Goal: Information Seeking & Learning: Learn about a topic

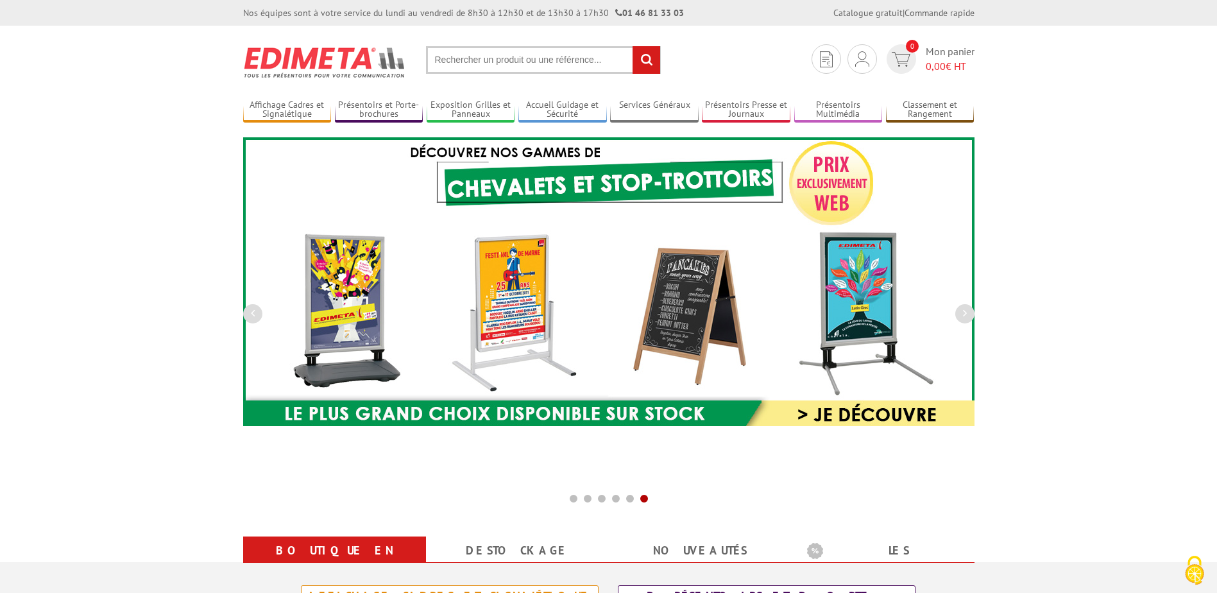
click at [457, 70] on input "text" at bounding box center [543, 60] width 235 height 28
click at [457, 63] on input "text" at bounding box center [543, 60] width 235 height 28
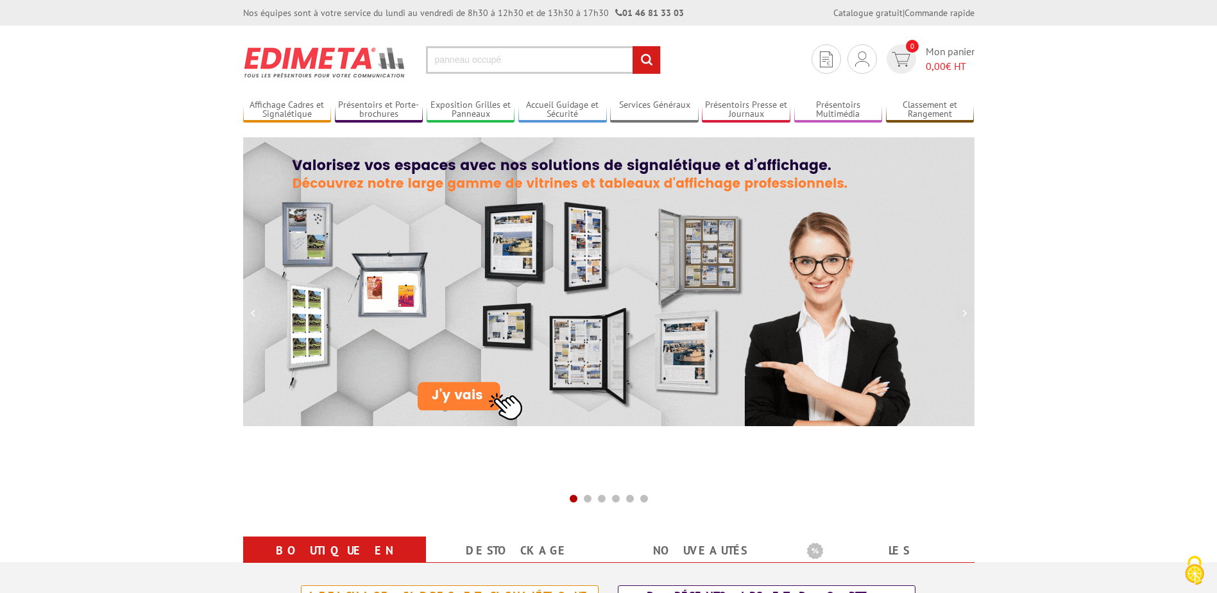
type input "panneau occupé"
click at [632, 46] on input "rechercher" at bounding box center [646, 60] width 28 height 28
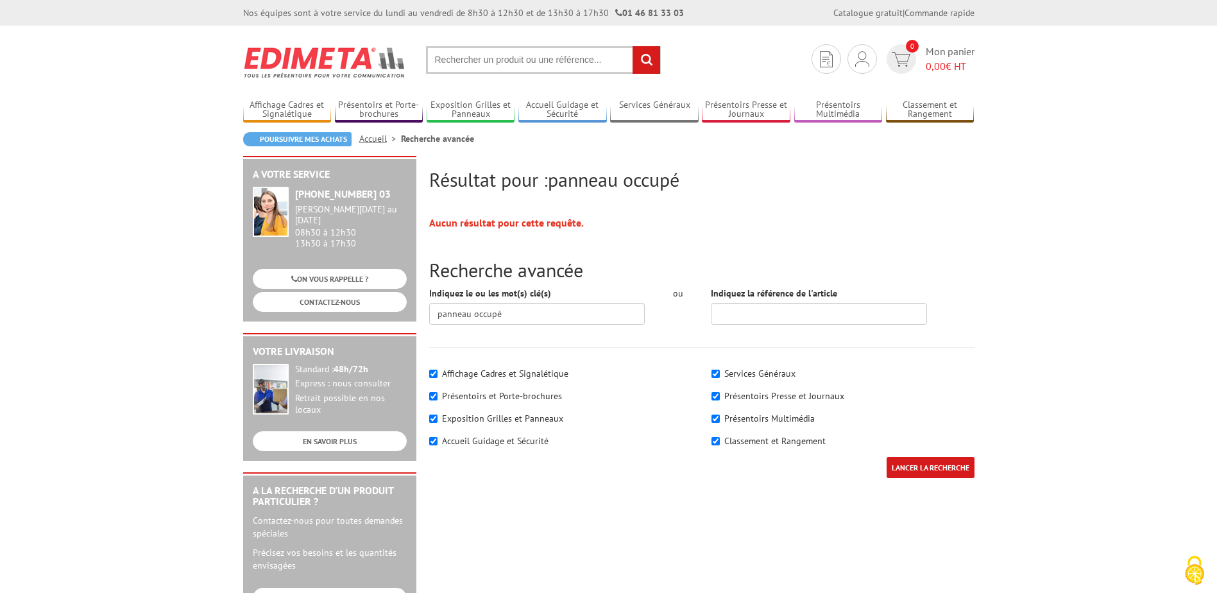
click at [457, 63] on input "text" at bounding box center [543, 60] width 235 height 28
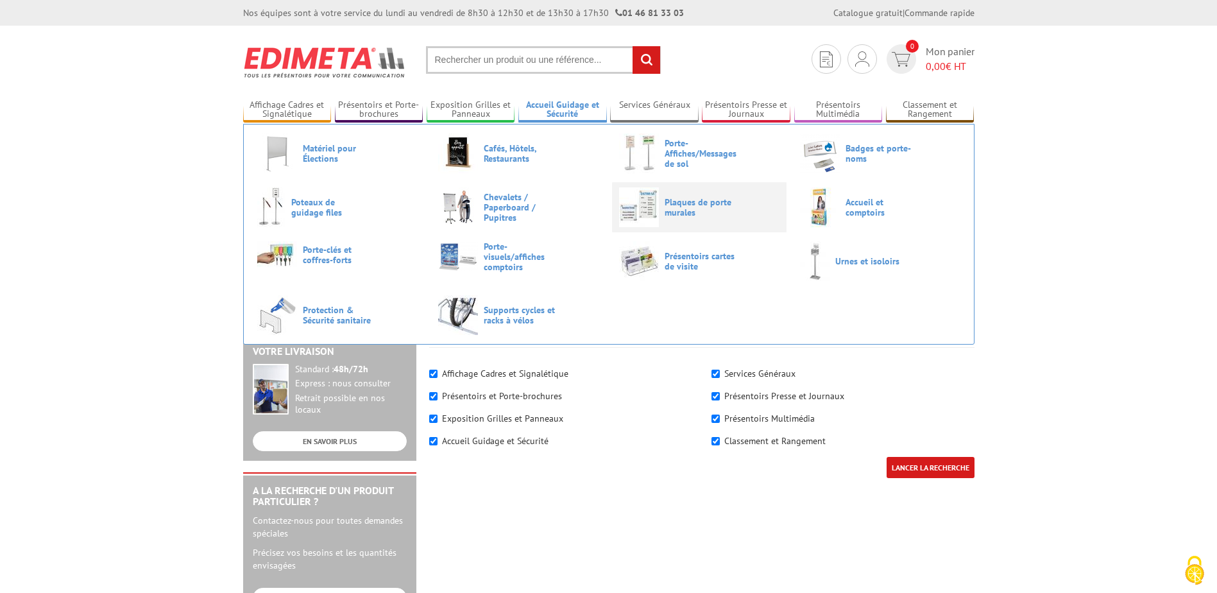
click at [706, 206] on span "Plaques de porte murales" at bounding box center [702, 207] width 77 height 21
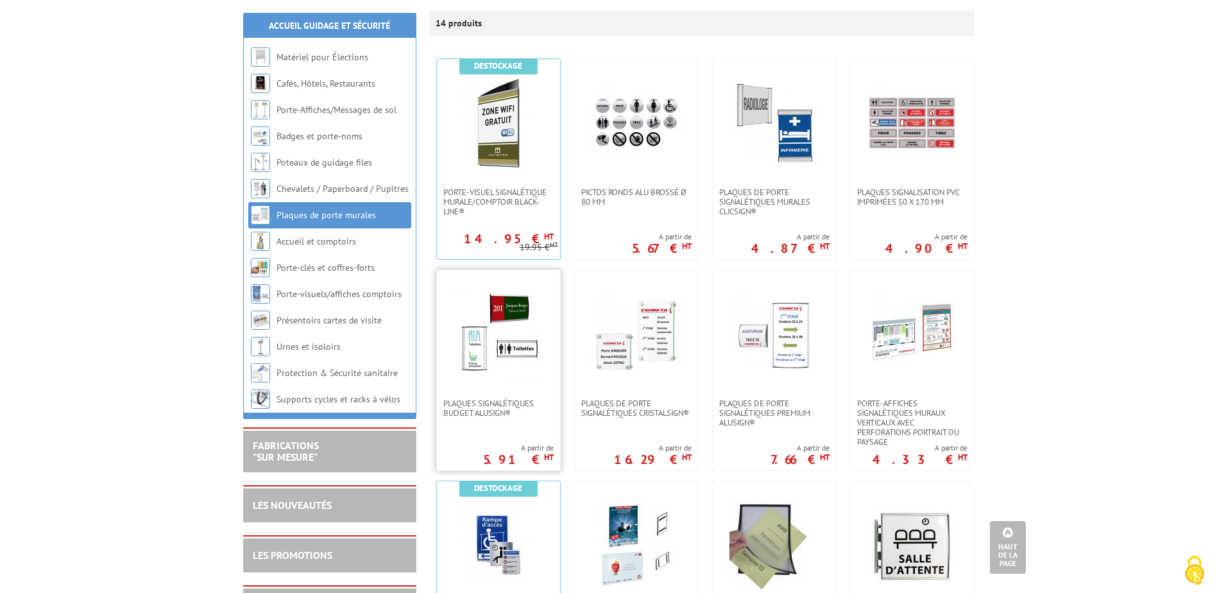
scroll to position [192, 0]
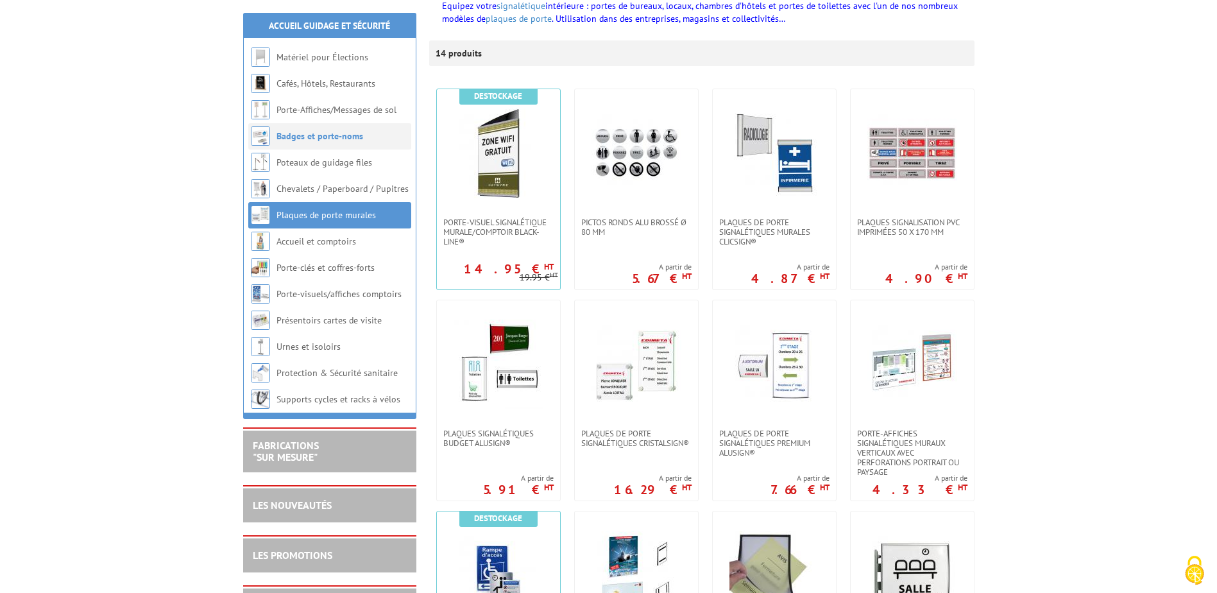
click at [338, 140] on link "Badges et porte-noms" at bounding box center [319, 136] width 87 height 12
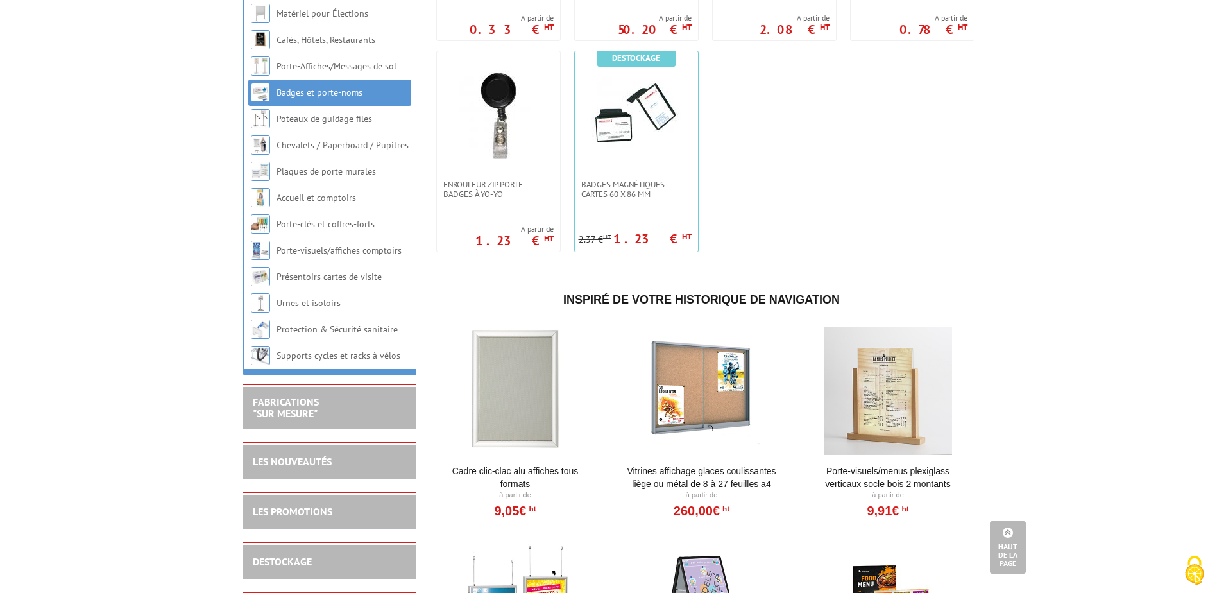
scroll to position [834, 0]
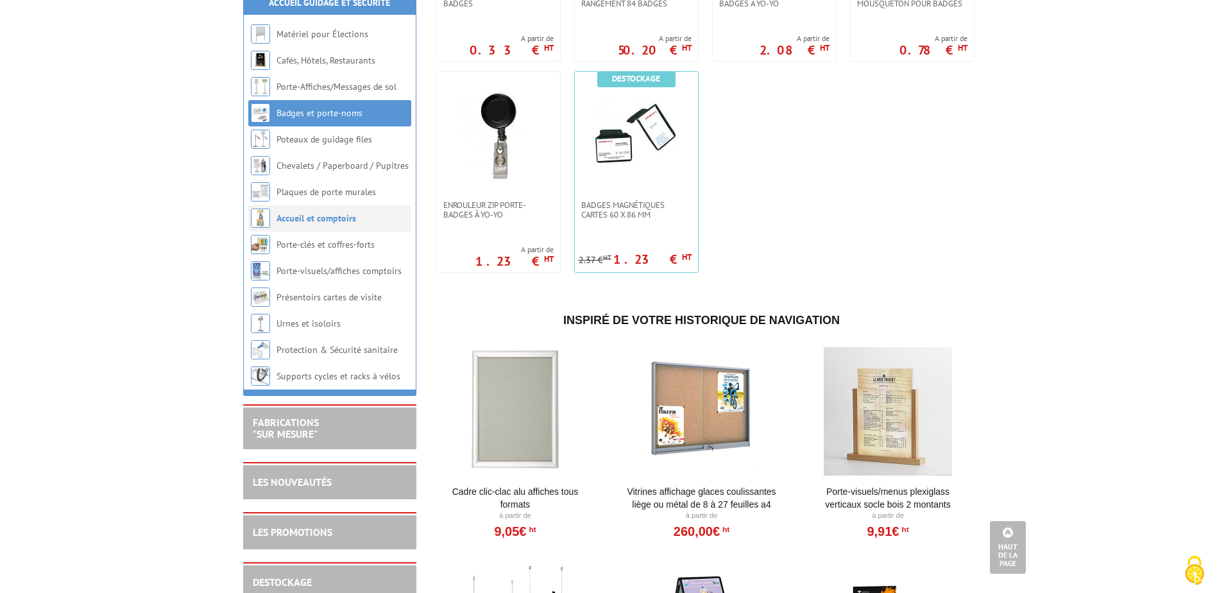
click at [278, 224] on link "Accueil et comptoirs" at bounding box center [316, 218] width 80 height 12
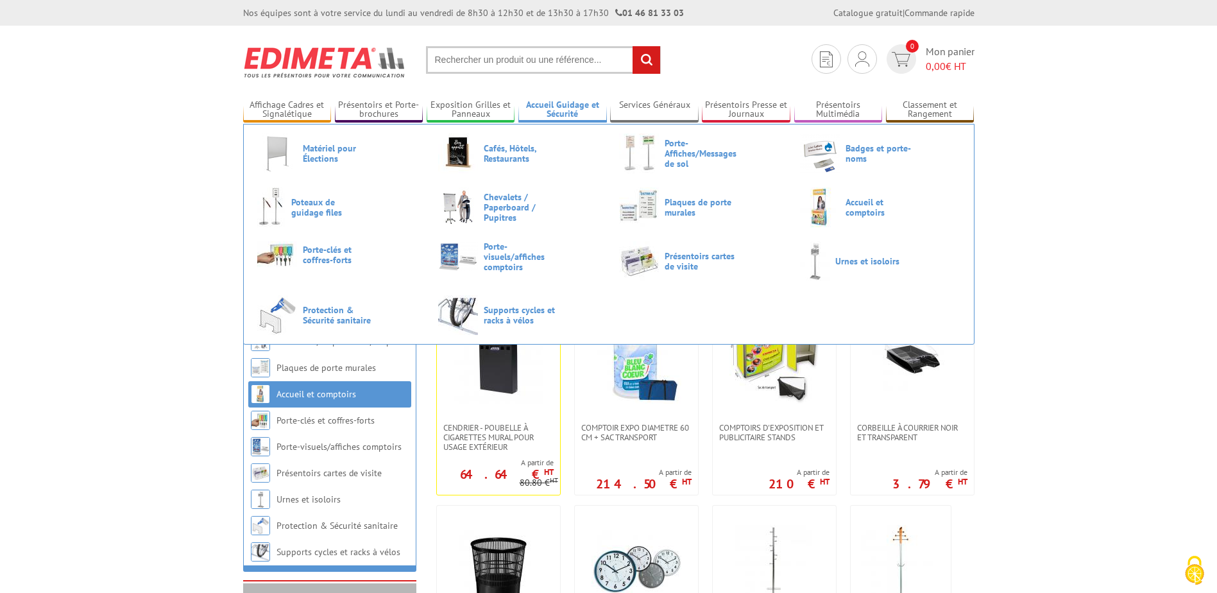
click at [544, 110] on link "Accueil Guidage et Sécurité" at bounding box center [562, 109] width 89 height 21
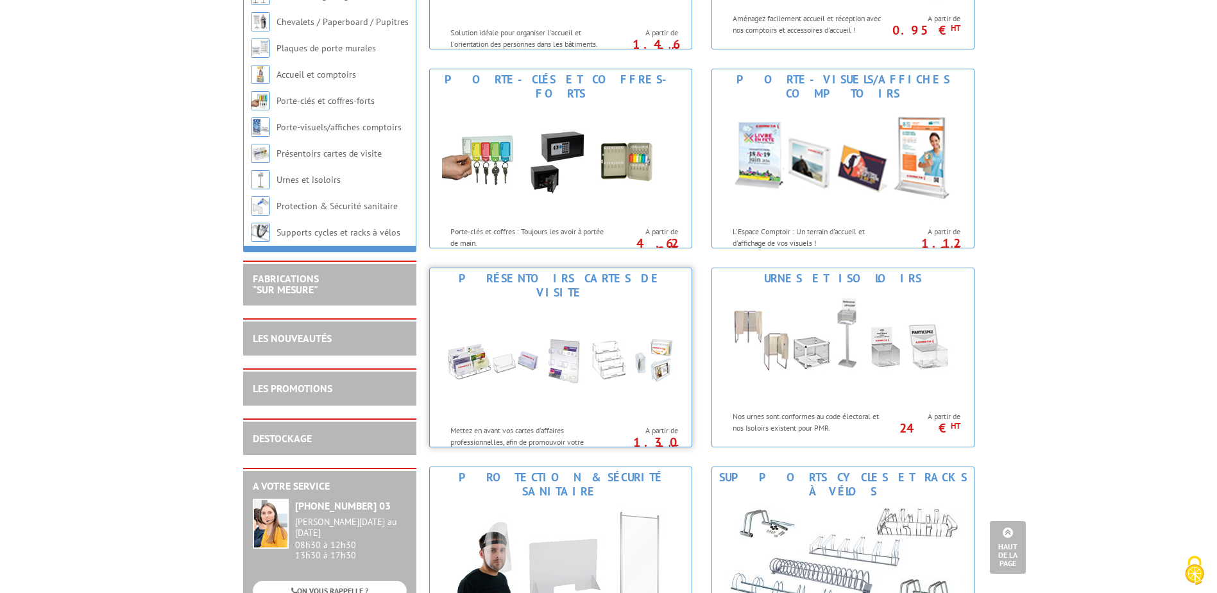
scroll to position [834, 0]
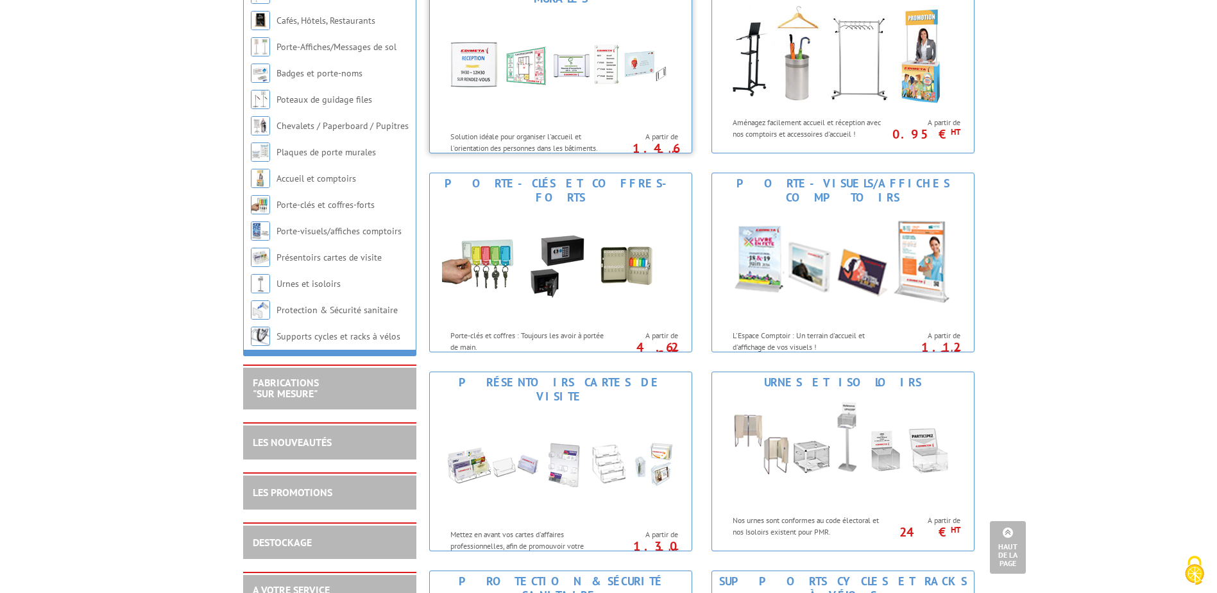
click at [573, 93] on img at bounding box center [560, 66] width 237 height 115
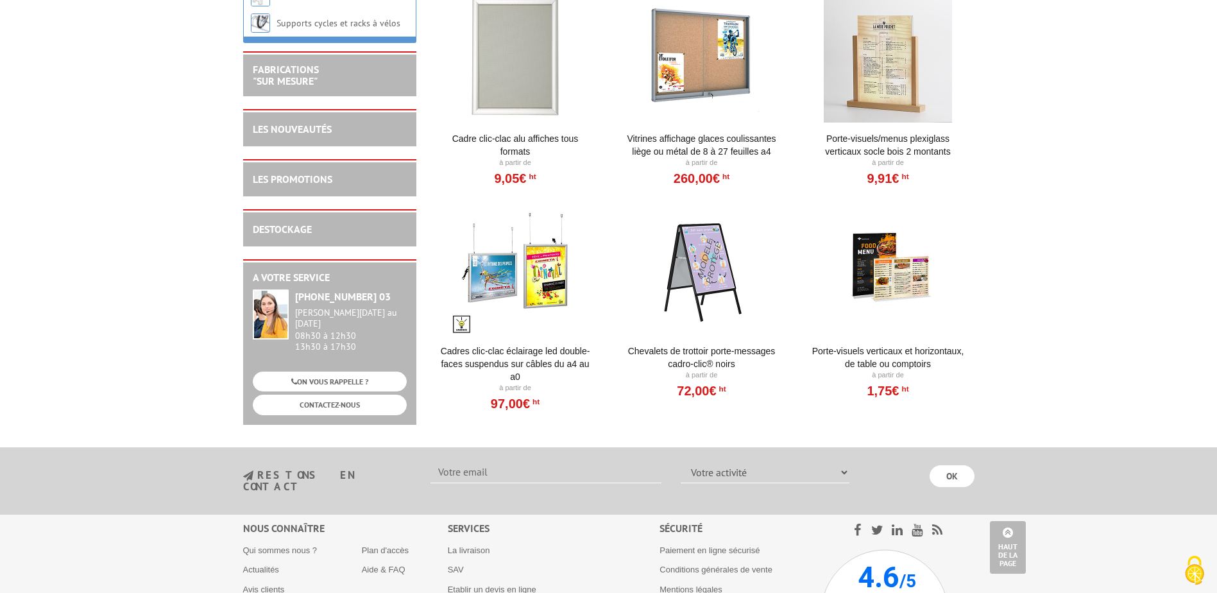
scroll to position [1219, 0]
